Goal: Transaction & Acquisition: Purchase product/service

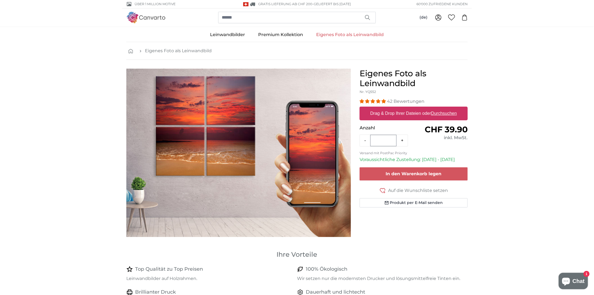
click at [389, 113] on label "Drag & Drop Ihrer Dateien oder Durchsuchen" at bounding box center [413, 113] width 91 height 11
click at [389, 108] on input "Drag & Drop Ihrer Dateien oder Durchsuchen" at bounding box center [414, 108] width 108 height 2
click at [430, 113] on label "Drag & Drop Ihrer Dateien oder Durchsuchen" at bounding box center [413, 113] width 91 height 11
click at [430, 108] on input "Drag & Drop Ihrer Dateien oder Durchsuchen" at bounding box center [414, 108] width 108 height 2
type input "**********"
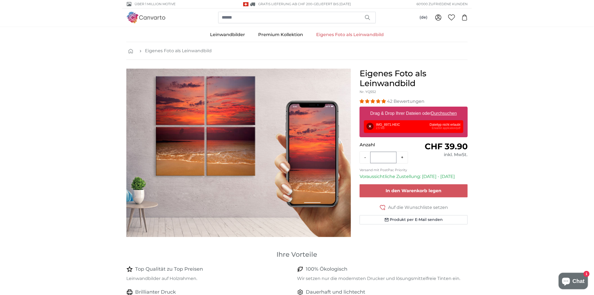
click at [447, 112] on u "Durchsuchen" at bounding box center [444, 113] width 26 height 5
click at [447, 108] on input "Drag & Drop Ihrer Dateien oder Durchsuchen" at bounding box center [414, 108] width 108 height 2
click at [370, 126] on button "Entfernen" at bounding box center [370, 126] width 7 height 7
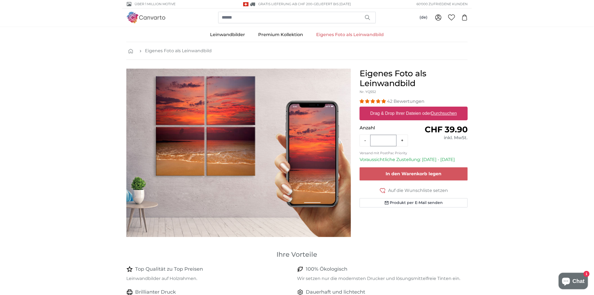
click at [442, 114] on u "Durchsuchen" at bounding box center [444, 113] width 26 height 5
click at [442, 108] on input "Drag & Drop Ihrer Dateien oder Durchsuchen" at bounding box center [414, 108] width 108 height 2
type input "**********"
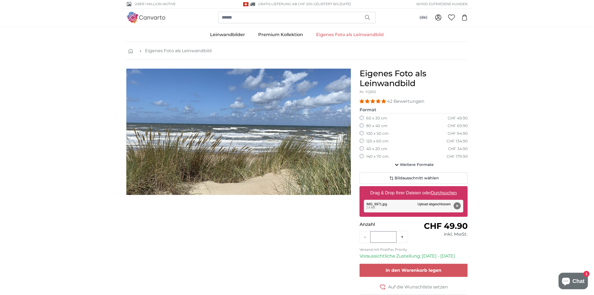
click at [372, 123] on label "80 x 40 cm" at bounding box center [376, 125] width 21 height 5
click at [372, 133] on label "100 x 50 cm" at bounding box center [377, 133] width 22 height 5
click at [372, 140] on label "120 x 60 cm" at bounding box center [377, 141] width 22 height 5
click at [398, 165] on icon "button" at bounding box center [397, 165] width 7 height 7
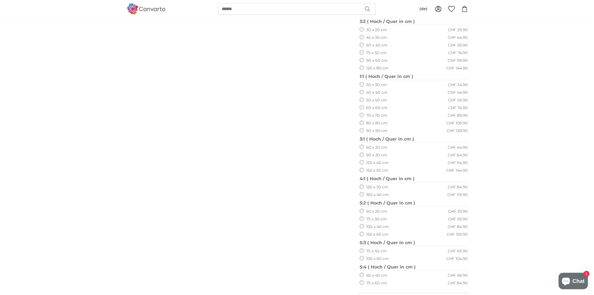
scroll to position [192, 0]
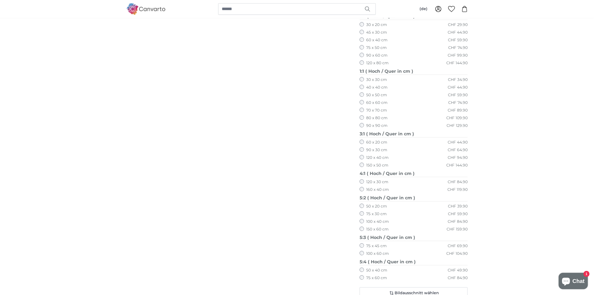
click at [379, 180] on label "120 x 30 cm" at bounding box center [377, 181] width 22 height 5
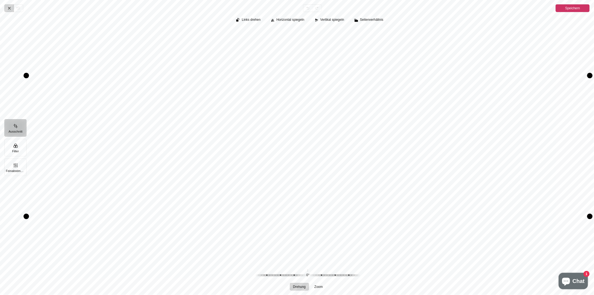
click at [8, 8] on icon "Pintura" at bounding box center [9, 8] width 4 height 4
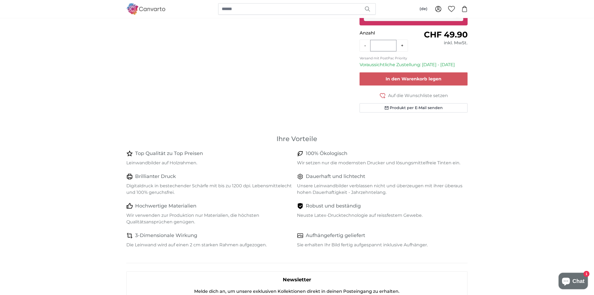
scroll to position [55, 0]
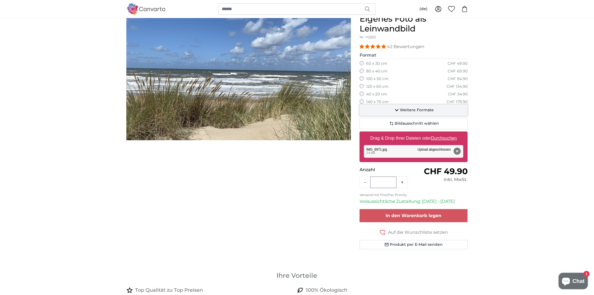
click at [413, 110] on span "Weitere Formate" at bounding box center [417, 110] width 34 height 5
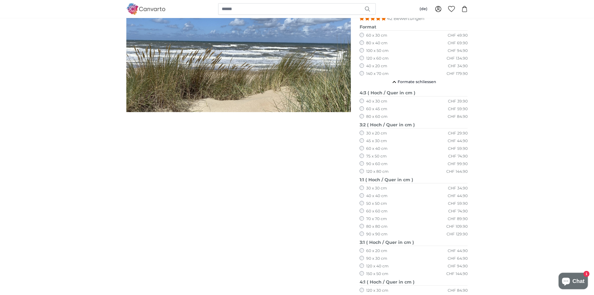
scroll to position [82, 0]
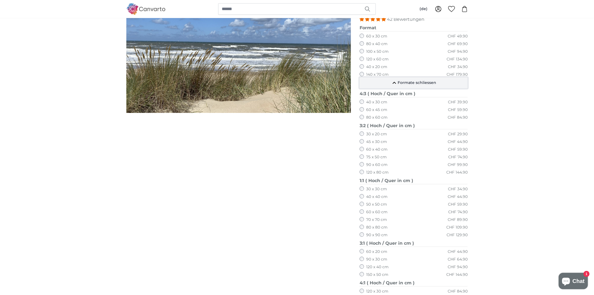
click at [382, 77] on button "Formate schliessen" at bounding box center [414, 82] width 108 height 11
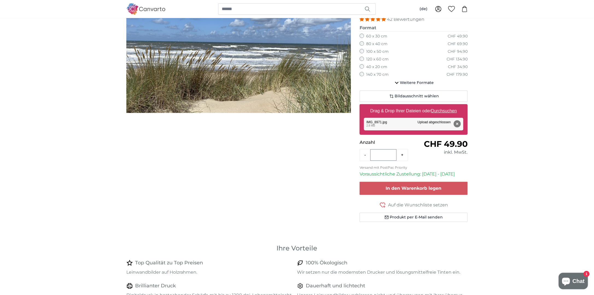
click at [381, 73] on label "140 x 70 cm" at bounding box center [377, 74] width 22 height 5
click at [411, 84] on span "Weitere Formate" at bounding box center [417, 82] width 34 height 5
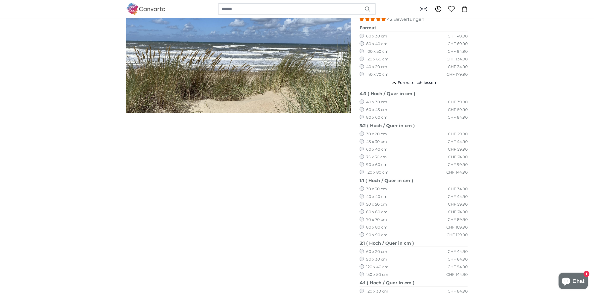
click at [386, 115] on label "80 x 60 cm" at bounding box center [376, 117] width 21 height 5
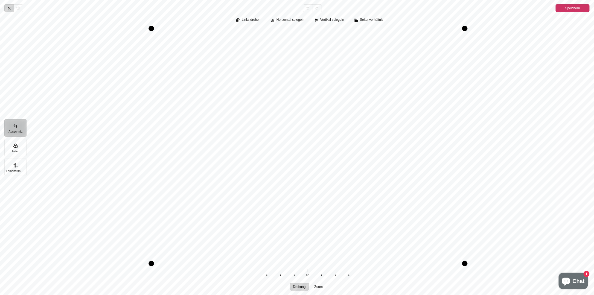
click at [10, 7] on icon "Pintura" at bounding box center [9, 8] width 4 height 4
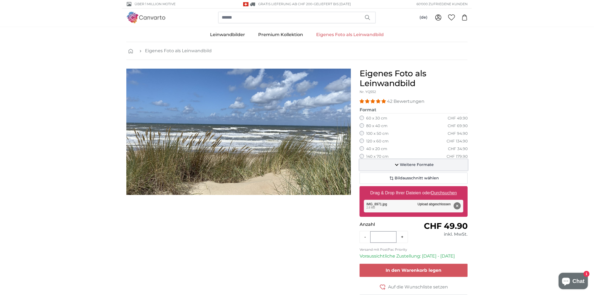
click at [426, 163] on span "Weitere Formate" at bounding box center [417, 164] width 34 height 5
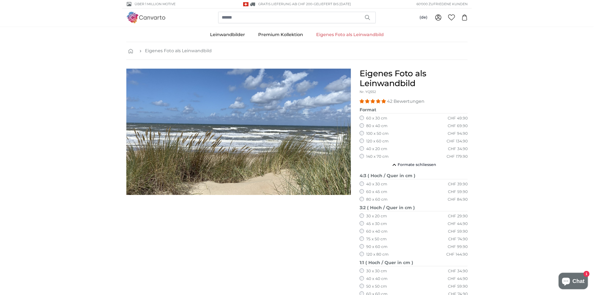
click at [375, 157] on label "140 x 70 cm" at bounding box center [377, 156] width 22 height 5
click at [379, 120] on label "60 x 30 cm" at bounding box center [376, 118] width 21 height 5
click at [383, 125] on label "80 x 40 cm" at bounding box center [376, 125] width 21 height 5
click at [375, 157] on label "140 x 70 cm" at bounding box center [377, 156] width 22 height 5
click at [378, 198] on label "80 x 60 cm" at bounding box center [376, 199] width 21 height 5
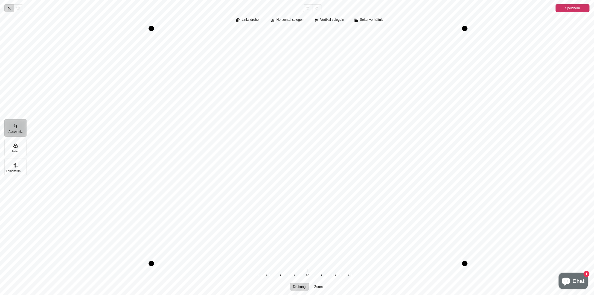
click at [11, 9] on icon "Pintura" at bounding box center [9, 8] width 4 height 4
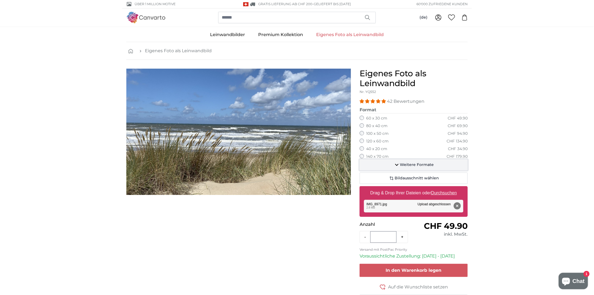
click at [397, 162] on icon "button" at bounding box center [397, 165] width 7 height 7
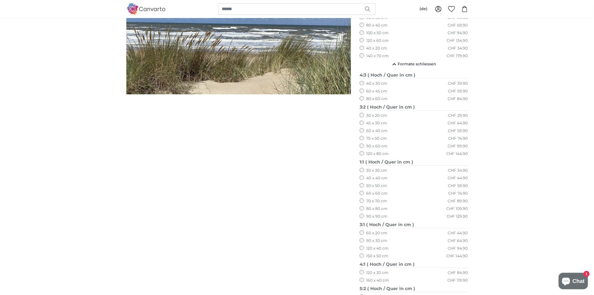
scroll to position [137, 0]
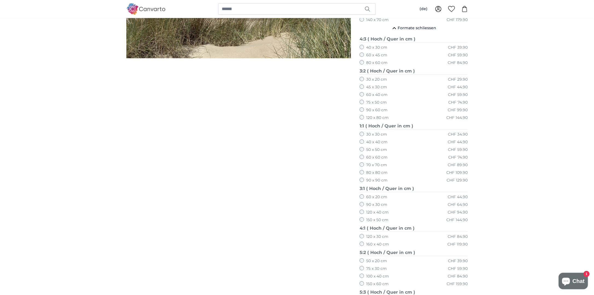
click at [382, 181] on label "90 x 90 cm" at bounding box center [376, 180] width 21 height 5
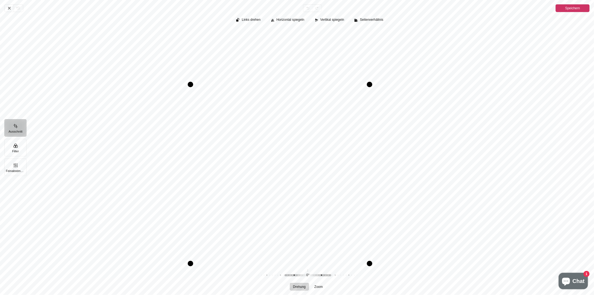
drag, startPoint x: 426, startPoint y: 28, endPoint x: 324, endPoint y: 224, distance: 221.3
click at [324, 224] on div "Pintura" at bounding box center [308, 145] width 564 height 235
click at [9, 9] on icon "Pintura" at bounding box center [9, 8] width 4 height 4
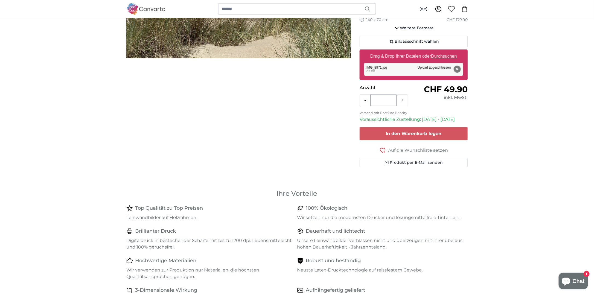
scroll to position [27, 0]
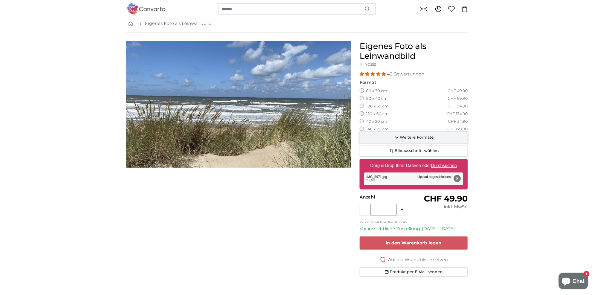
click at [407, 140] on button "Weitere Formate" at bounding box center [414, 137] width 108 height 11
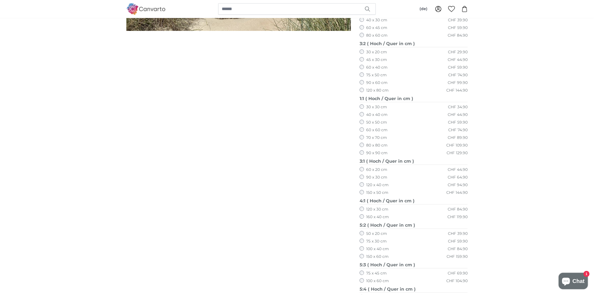
scroll to position [274, 0]
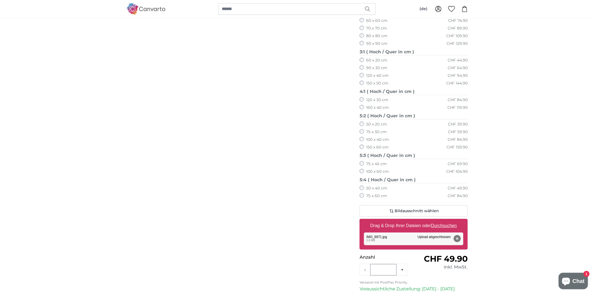
click at [380, 170] on label "100 x 60 cm" at bounding box center [377, 171] width 23 height 5
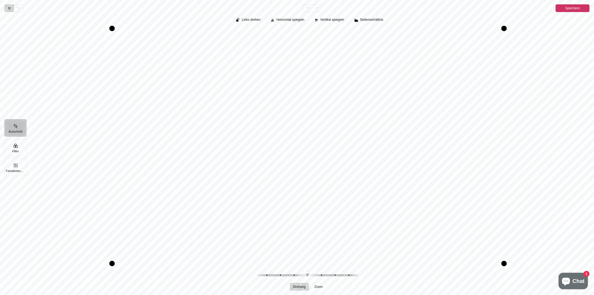
click at [11, 8] on icon "Pintura" at bounding box center [9, 8] width 4 height 4
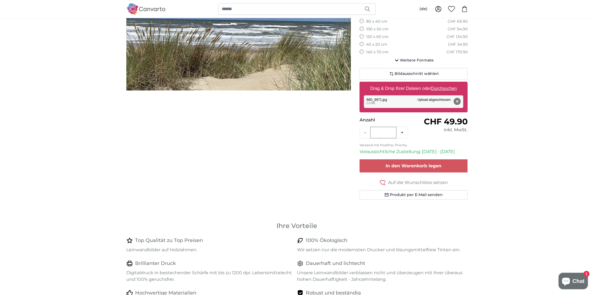
scroll to position [55, 0]
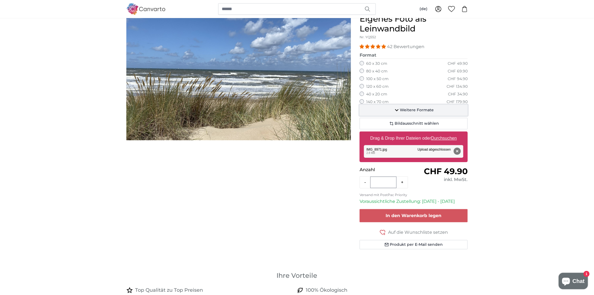
click at [410, 108] on span "Weitere Formate" at bounding box center [417, 110] width 34 height 5
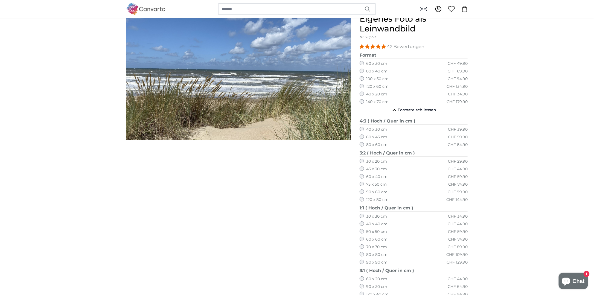
scroll to position [219, 0]
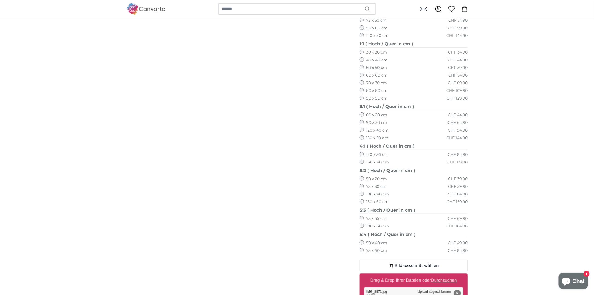
click at [387, 203] on label "150 x 60 cm" at bounding box center [377, 201] width 22 height 5
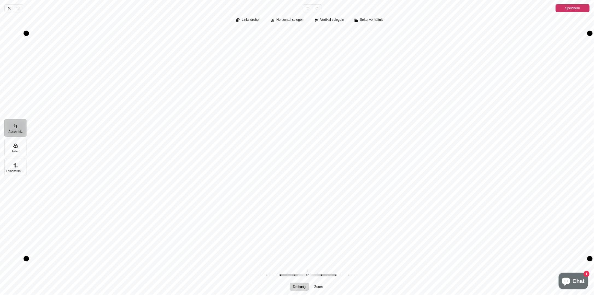
drag, startPoint x: 391, startPoint y: 137, endPoint x: 390, endPoint y: 109, distance: 28.5
click at [390, 109] on div "Pintura" at bounding box center [308, 145] width 564 height 235
click at [18, 144] on button "Filter" at bounding box center [15, 148] width 22 height 18
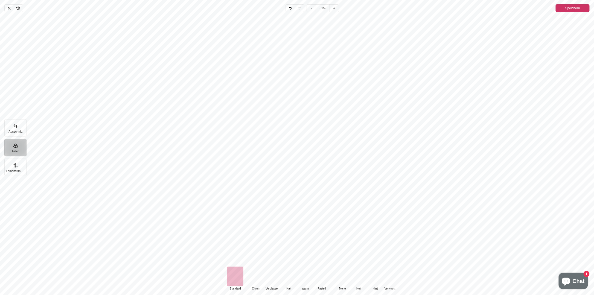
click at [257, 273] on div "Pintura" at bounding box center [256, 277] width 16 height 20
click at [272, 276] on div "Pintura" at bounding box center [272, 277] width 16 height 20
click at [290, 276] on div "Pintura" at bounding box center [289, 277] width 16 height 20
click at [308, 275] on div "Pintura" at bounding box center [305, 277] width 16 height 20
click at [321, 273] on div "Pintura" at bounding box center [322, 277] width 16 height 20
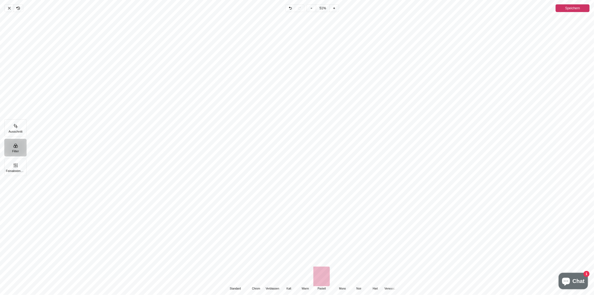
click at [341, 276] on div "Pintura" at bounding box center [342, 277] width 16 height 20
click at [357, 275] on div "Pintura" at bounding box center [359, 277] width 16 height 20
click at [375, 275] on div "Pintura" at bounding box center [375, 277] width 16 height 20
click at [384, 278] on div "Pintura" at bounding box center [380, 277] width 16 height 20
click at [384, 278] on div "Pintura" at bounding box center [384, 277] width 16 height 20
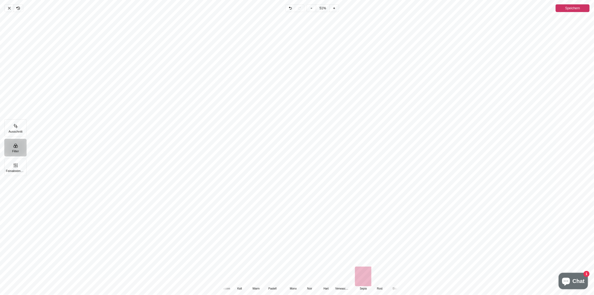
click at [384, 278] on div "Pintura" at bounding box center [380, 277] width 16 height 20
click at [384, 278] on div "Pintura" at bounding box center [385, 277] width 16 height 20
click at [232, 273] on div "Pintura" at bounding box center [229, 277] width 16 height 20
click at [228, 274] on div "Pintura" at bounding box center [224, 277] width 16 height 20
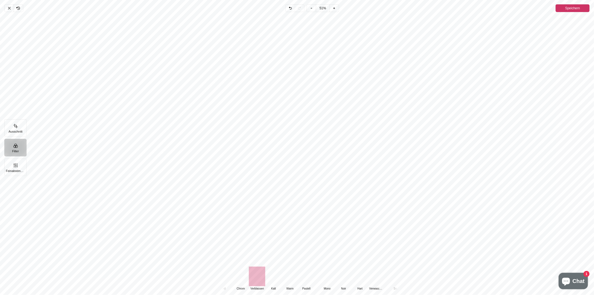
click at [228, 274] on div "Pintura" at bounding box center [220, 277] width 16 height 20
click at [253, 274] on div "Pintura" at bounding box center [256, 277] width 16 height 20
click at [19, 165] on button "Feinabstimmung" at bounding box center [15, 168] width 22 height 18
click at [329, 286] on span "Temperatur" at bounding box center [322, 286] width 17 height 3
click at [369, 286] on span "Schärfe" at bounding box center [365, 286] width 11 height 3
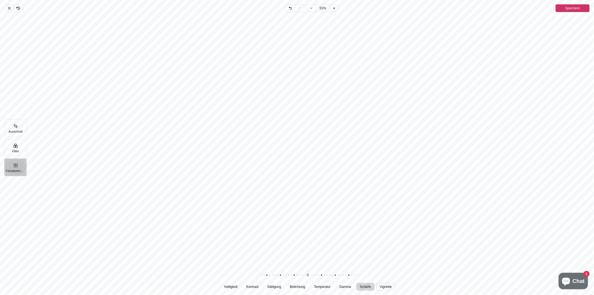
click at [391, 288] on span "Vignette" at bounding box center [386, 286] width 12 height 3
click at [8, 7] on icon "Pintura" at bounding box center [9, 8] width 2 height 2
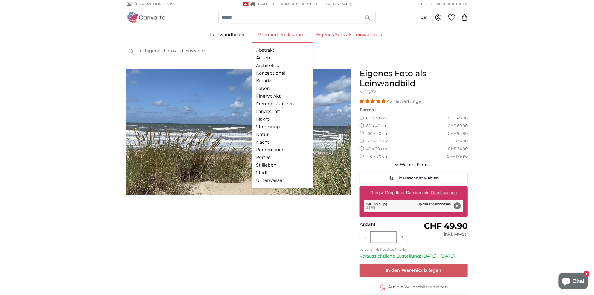
click at [292, 33] on link "Premium Kollektion" at bounding box center [281, 35] width 58 height 14
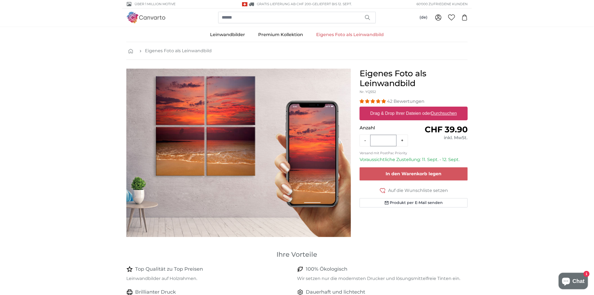
click at [145, 14] on img at bounding box center [145, 17] width 39 height 11
